Goal: Information Seeking & Learning: Learn about a topic

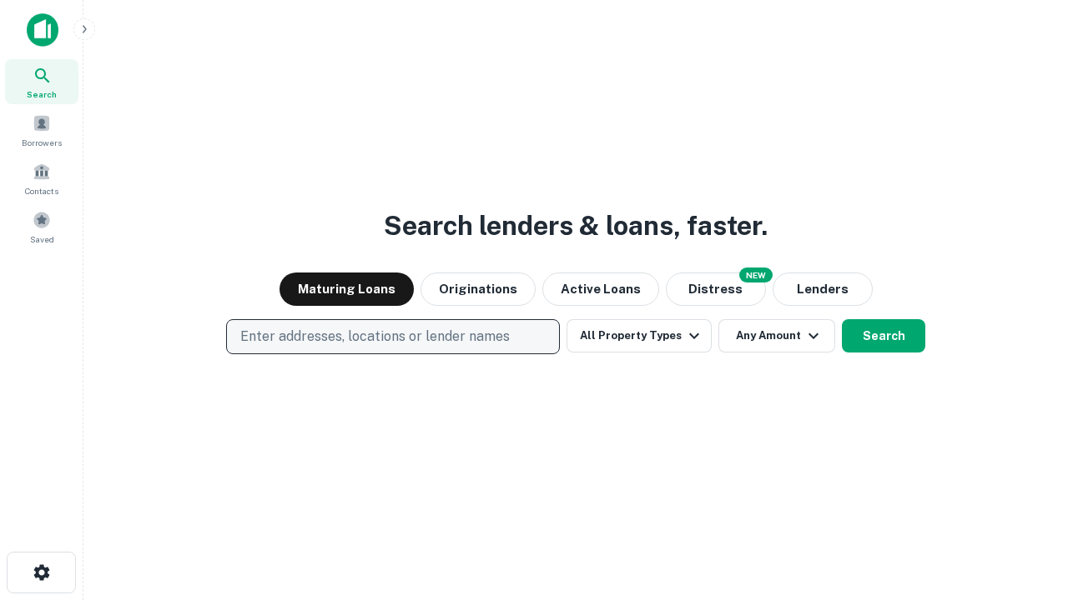
click at [392, 337] on p "Enter addresses, locations or lender names" at bounding box center [374, 337] width 269 height 20
type input "**********"
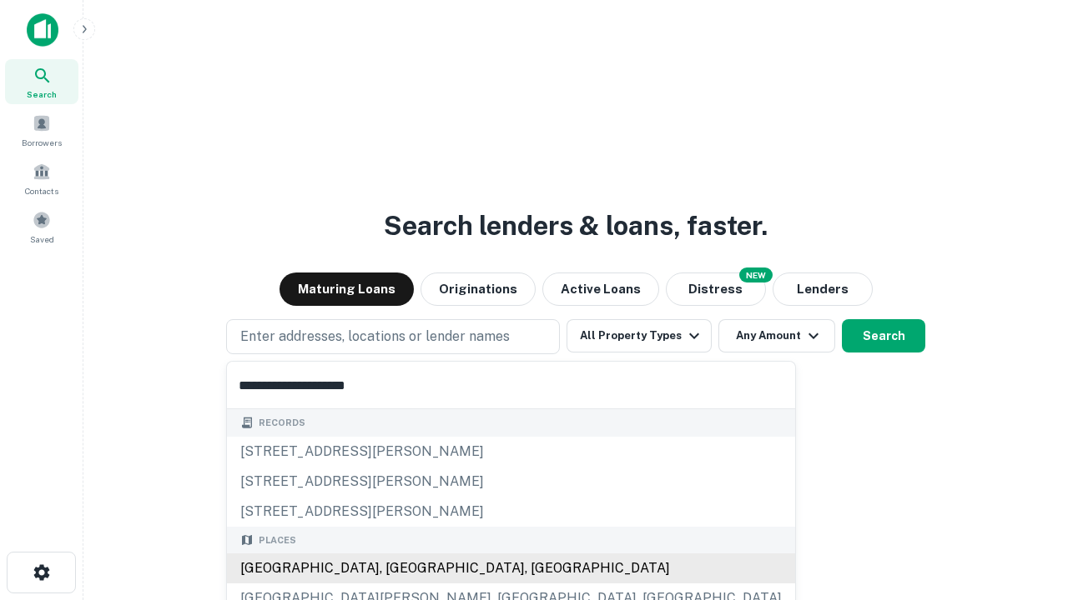
click at [399, 569] on div "[GEOGRAPHIC_DATA], [GEOGRAPHIC_DATA], [GEOGRAPHIC_DATA]" at bounding box center [511, 569] width 568 height 30
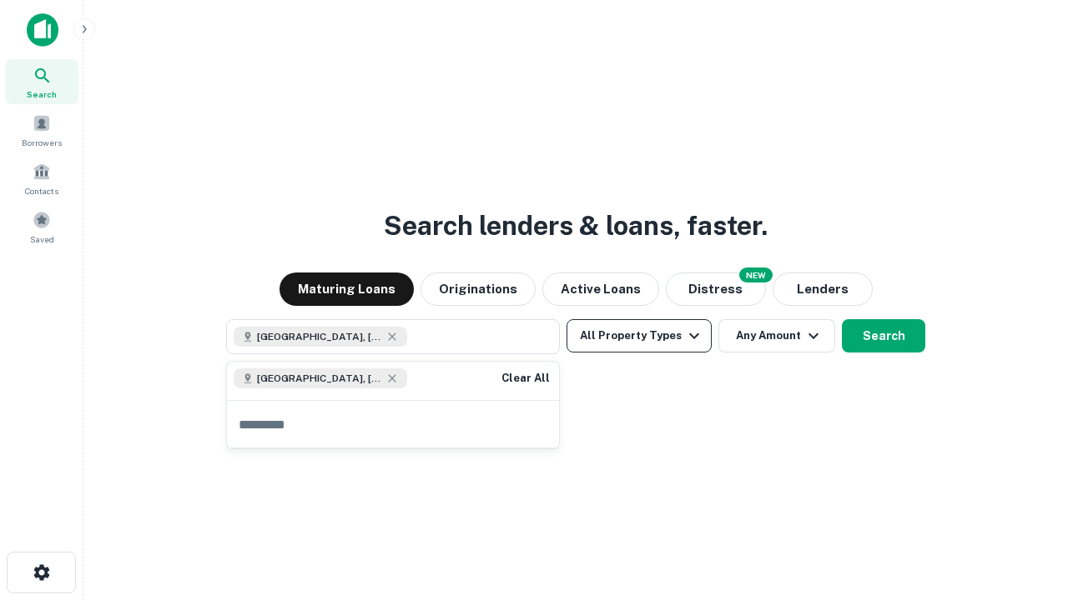
click at [639, 336] on button "All Property Types" at bounding box center [638, 335] width 145 height 33
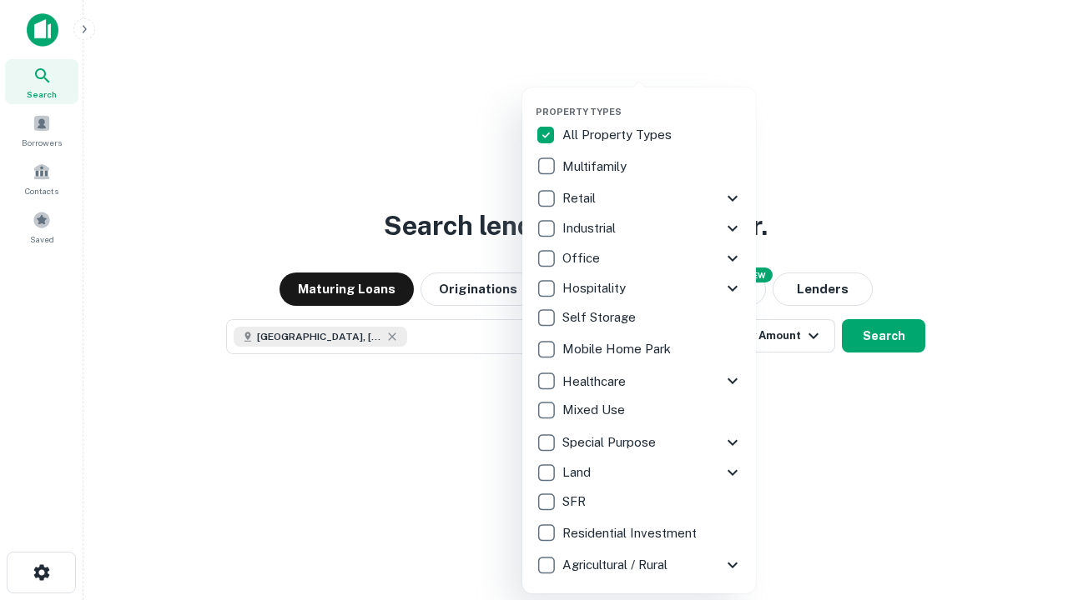
click at [652, 101] on button "button" at bounding box center [652, 101] width 234 height 1
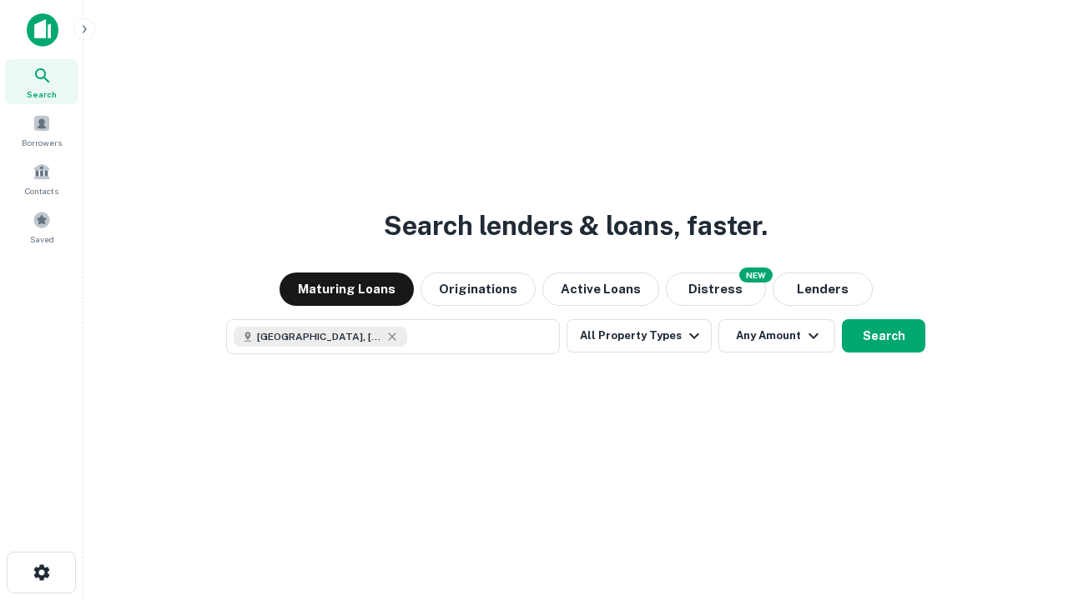
scroll to position [27, 0]
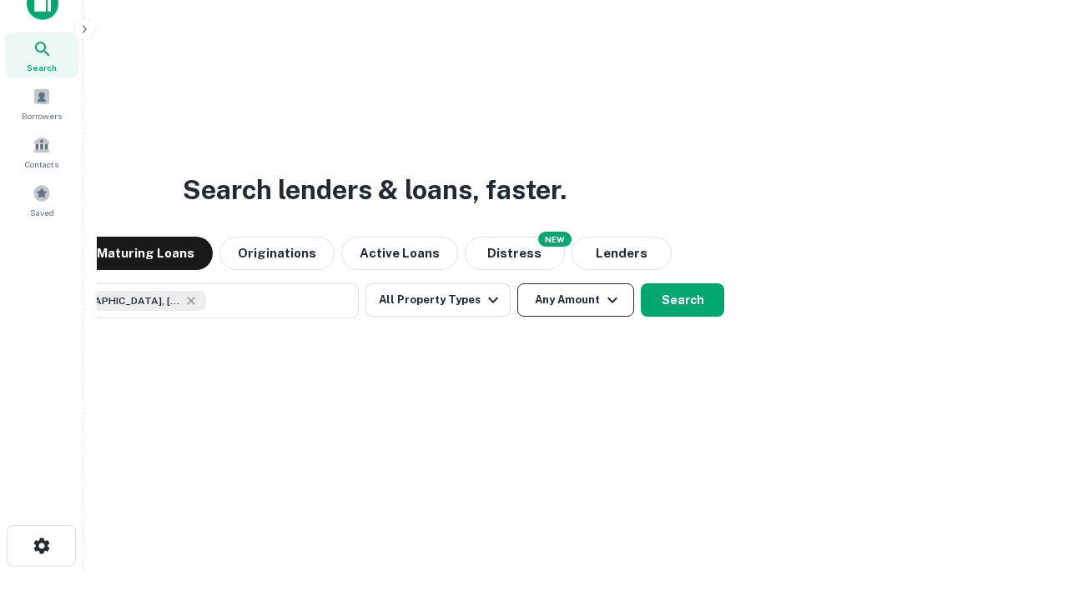
click at [517, 284] on button "Any Amount" at bounding box center [575, 300] width 117 height 33
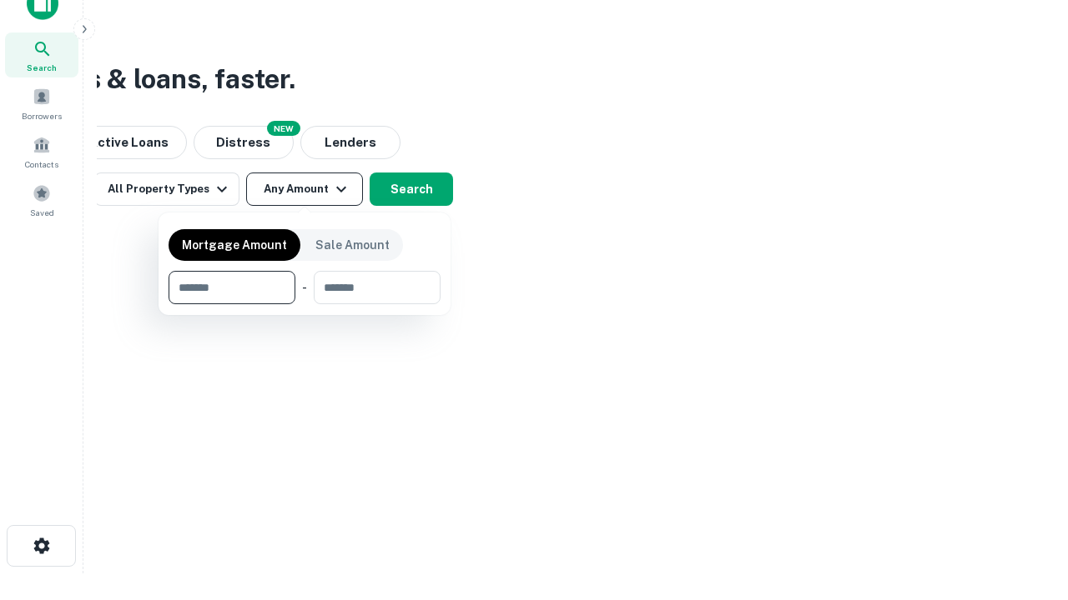
type input "*******"
click at [304, 304] on button "button" at bounding box center [304, 304] width 272 height 1
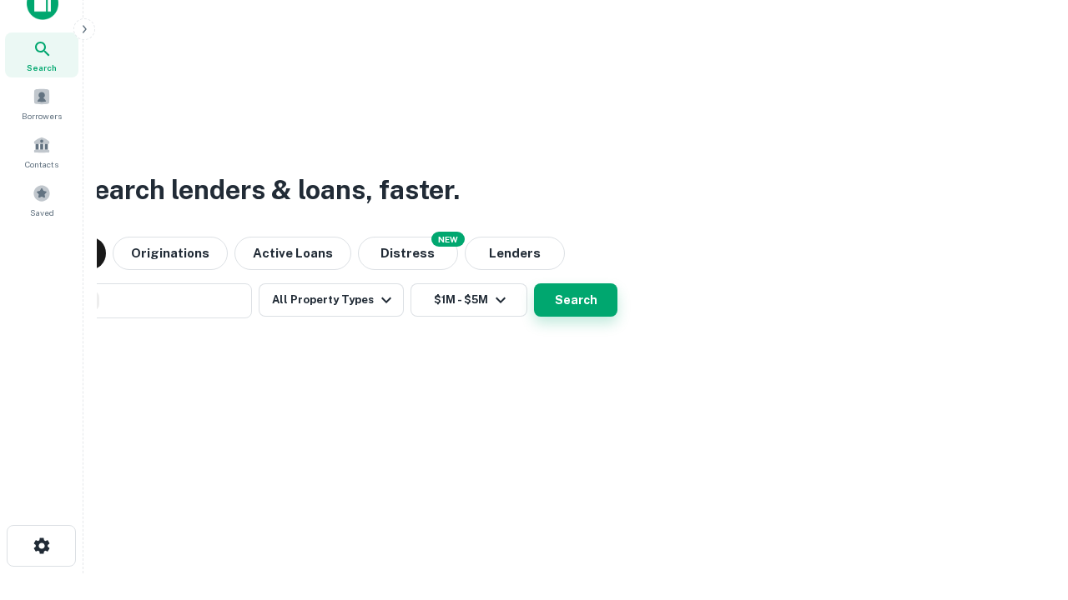
click at [534, 284] on button "Search" at bounding box center [575, 300] width 83 height 33
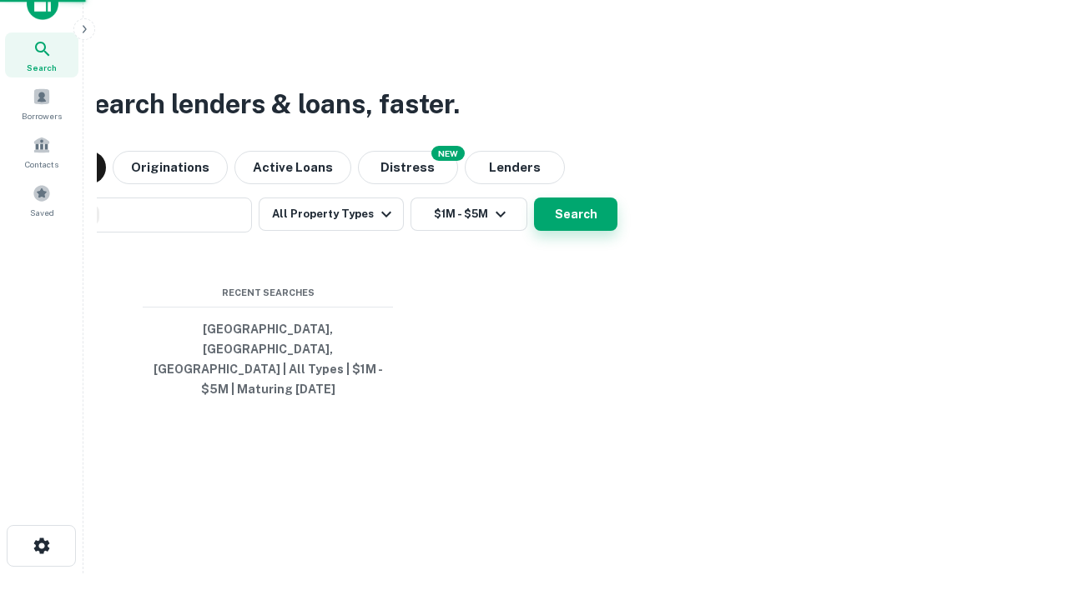
scroll to position [54, 472]
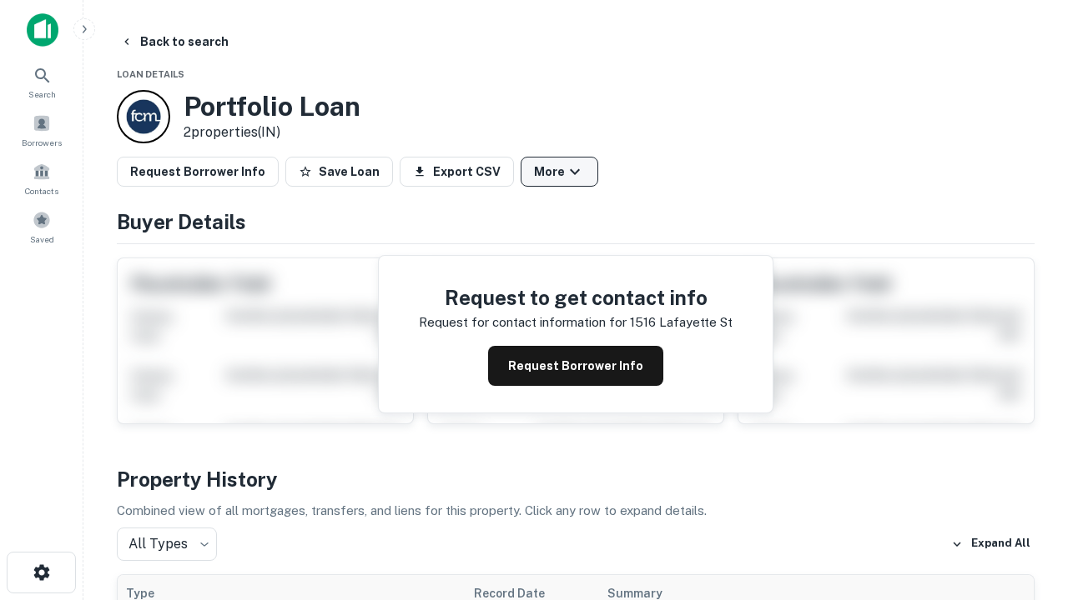
click at [559, 172] on button "More" at bounding box center [559, 172] width 78 height 30
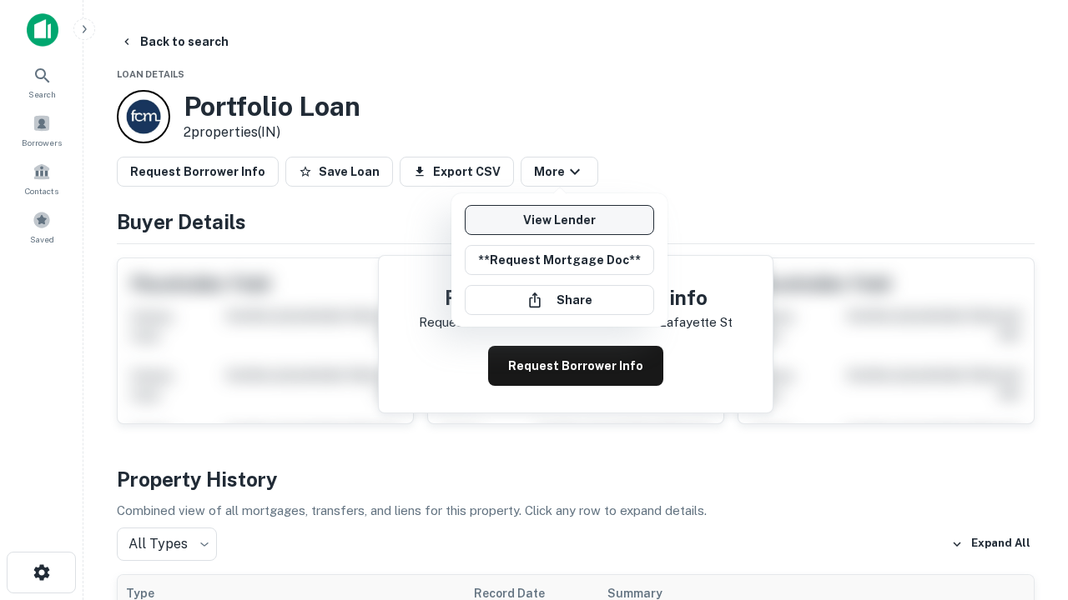
click at [559, 220] on link "View Lender" at bounding box center [559, 220] width 189 height 30
